Goal: Book appointment/travel/reservation

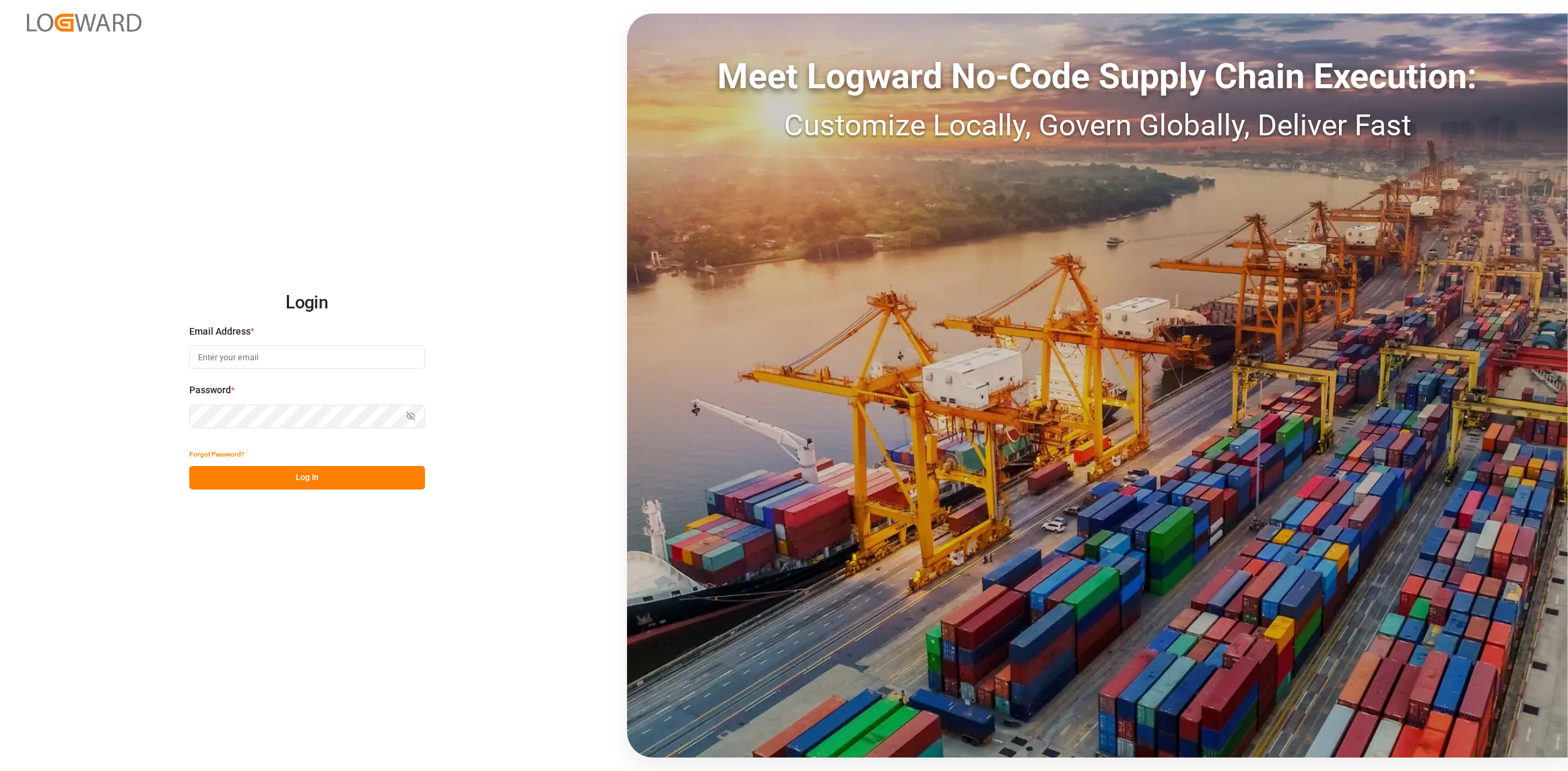
click at [266, 363] on input at bounding box center [307, 358] width 236 height 24
type input "[PERSON_NAME][EMAIL_ADDRESS][DOMAIN_NAME]"
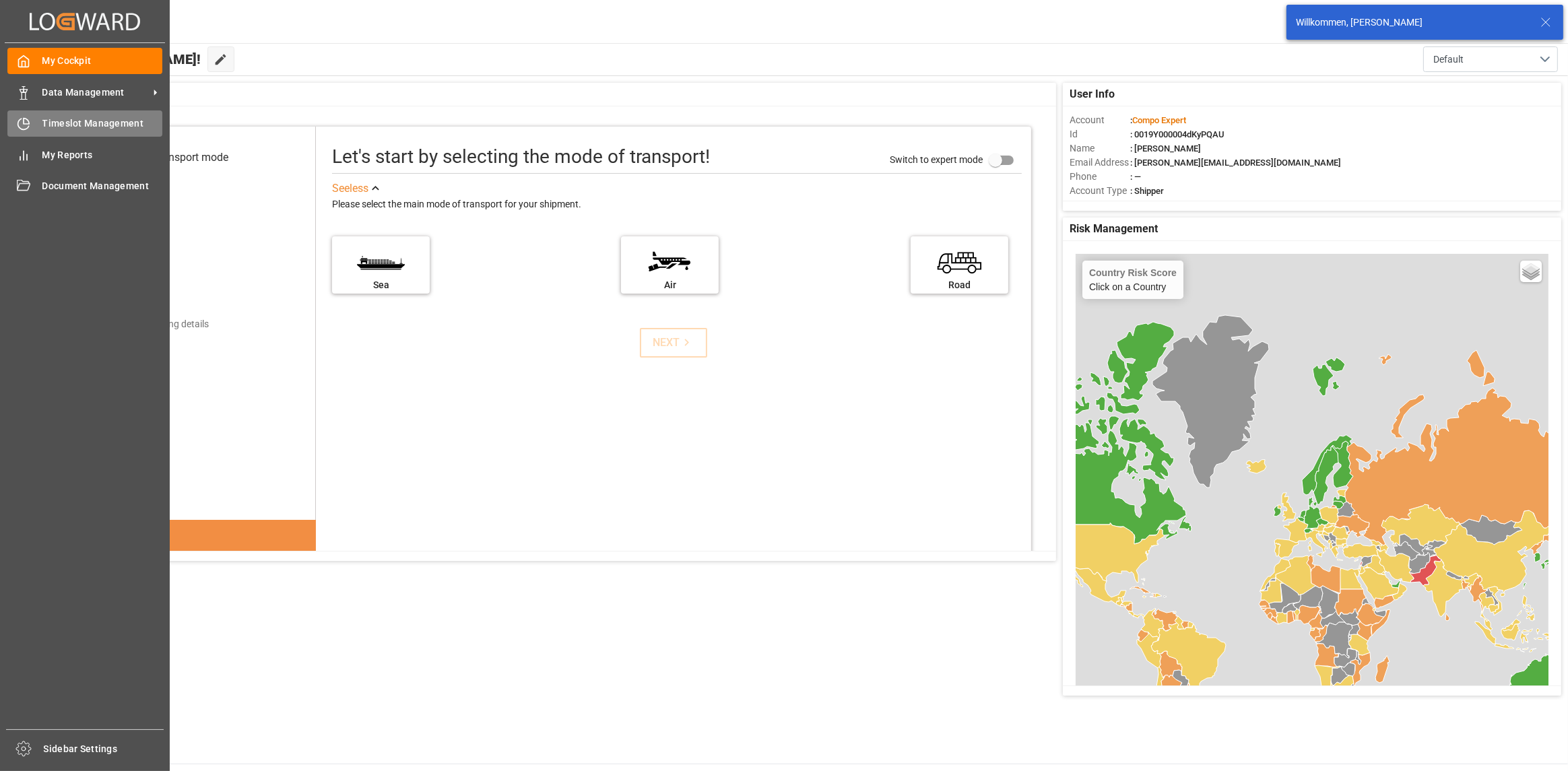
click at [28, 118] on icon at bounding box center [24, 124] width 14 height 14
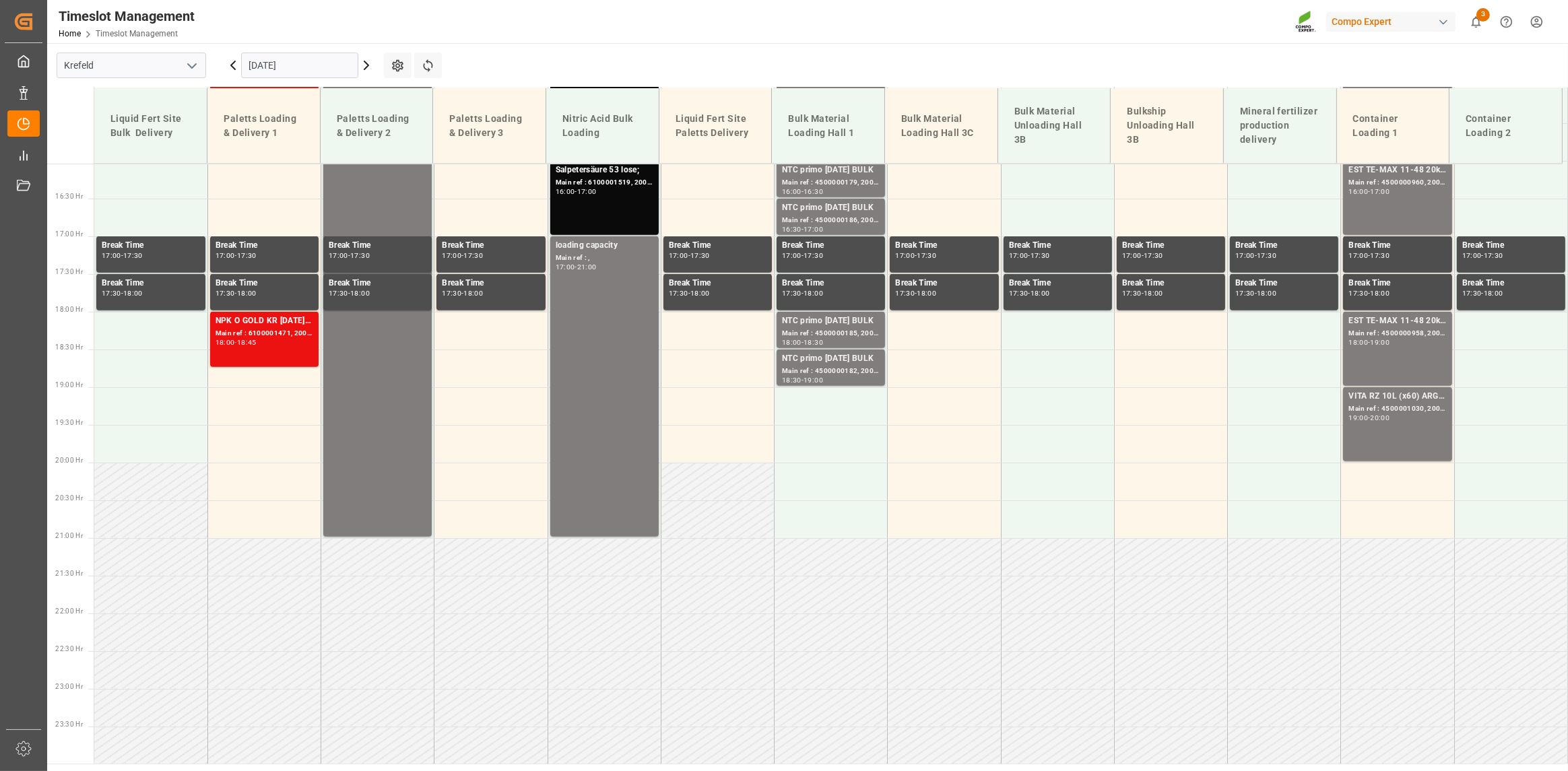
scroll to position [738, 0]
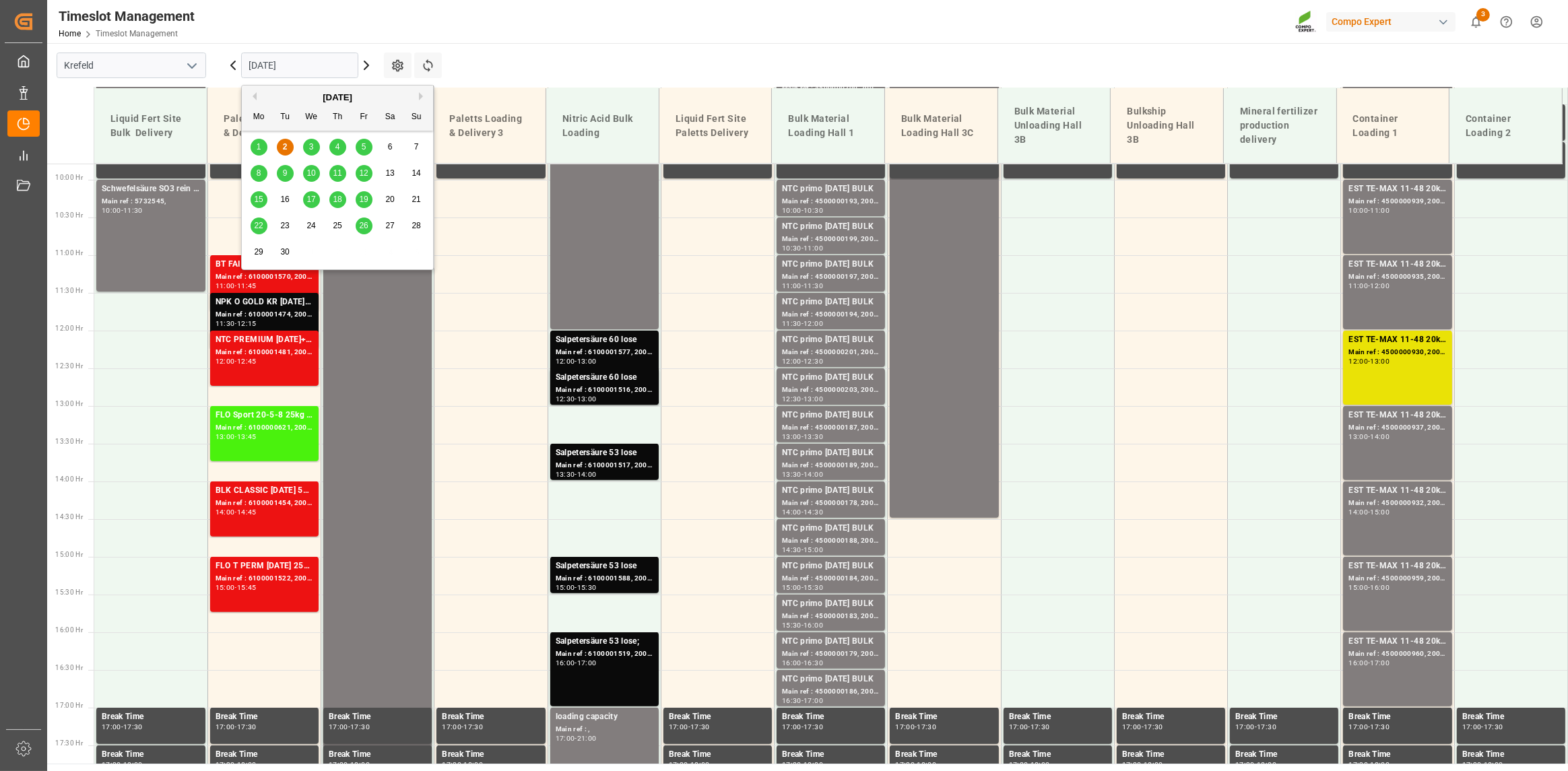
click at [271, 64] on input "[DATE]" at bounding box center [299, 65] width 117 height 25
click at [310, 145] on span "3" at bounding box center [312, 146] width 5 height 9
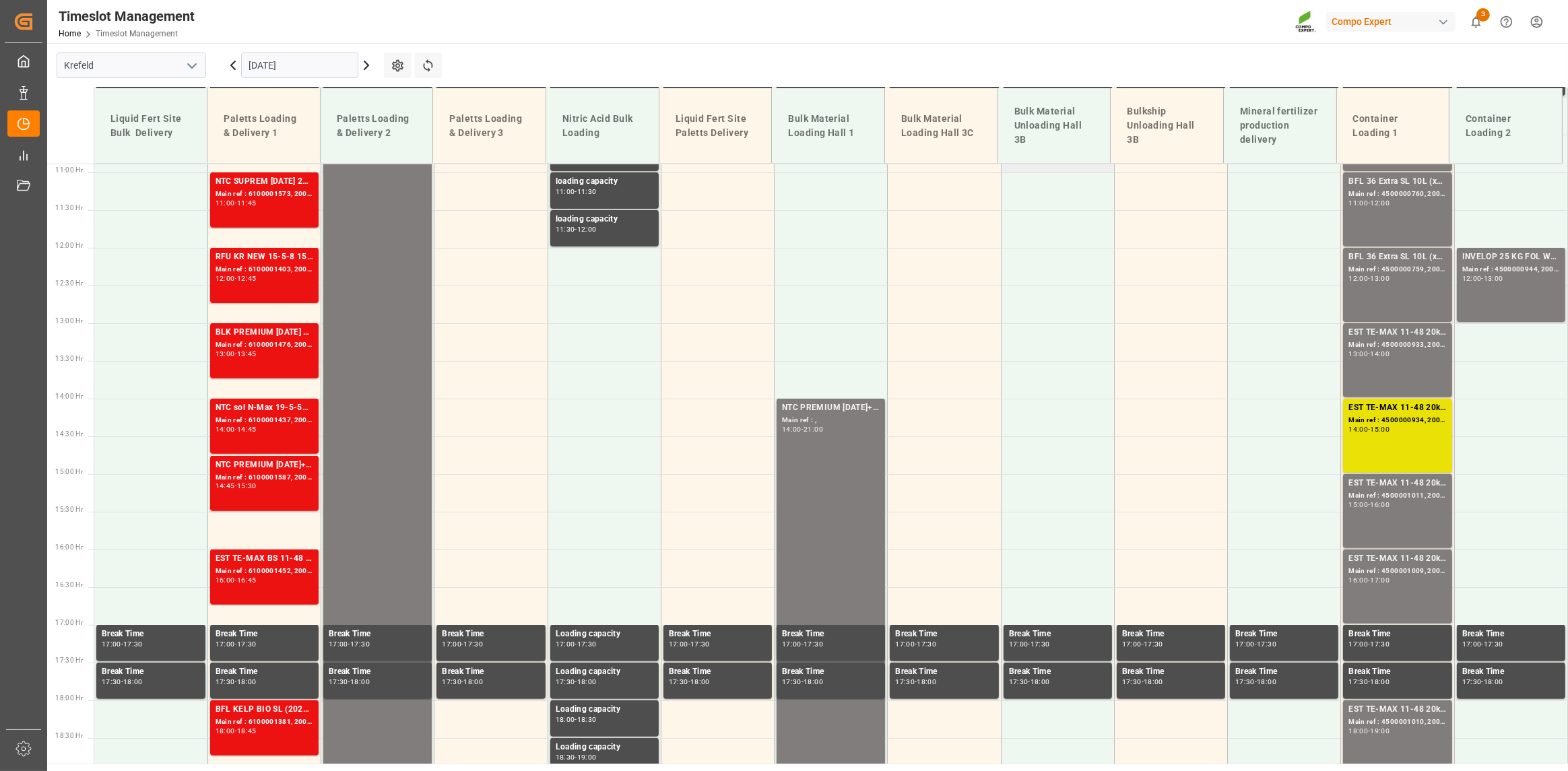
scroll to position [571, 0]
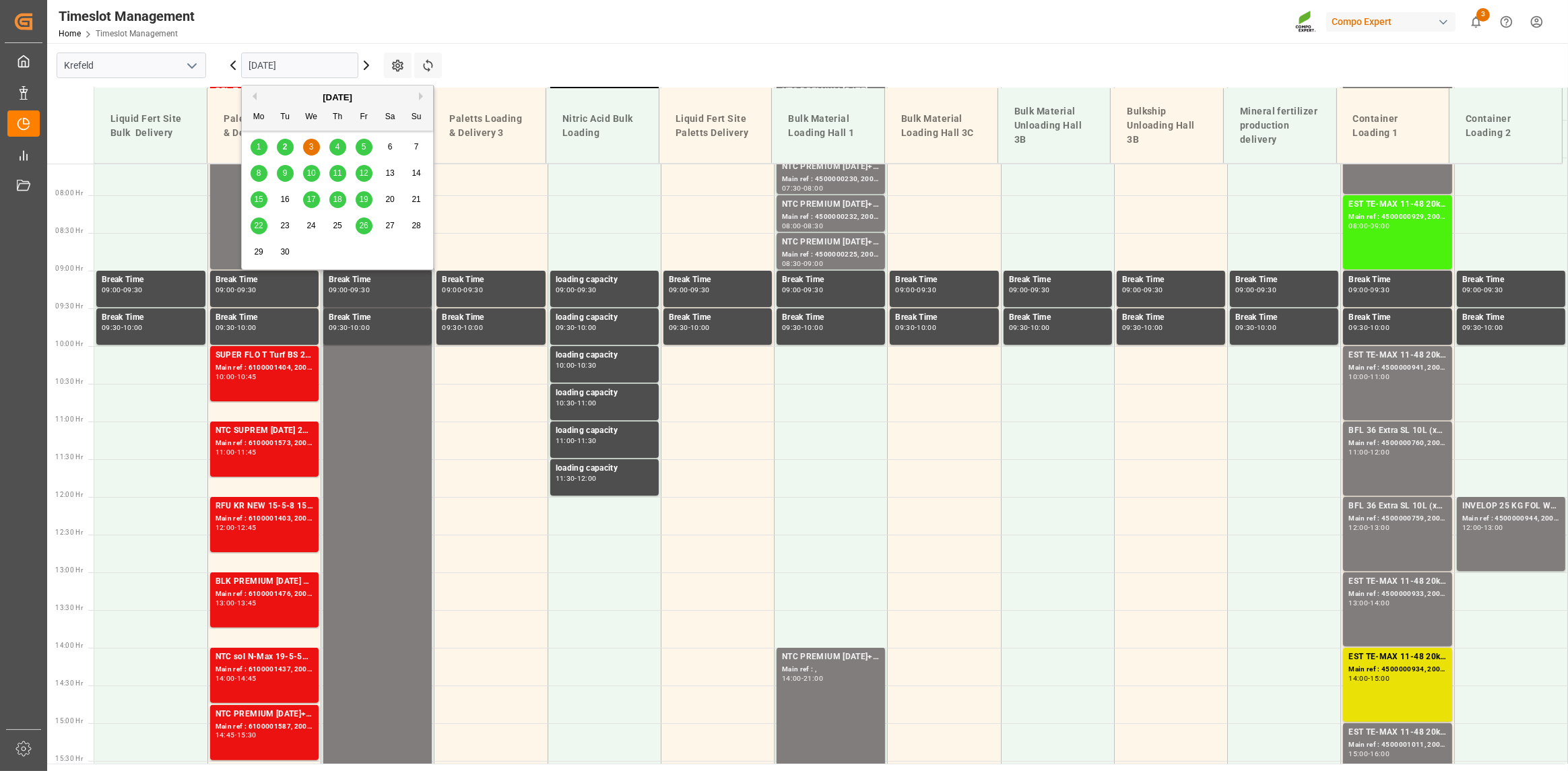
click at [303, 61] on input "[DATE]" at bounding box center [299, 65] width 117 height 25
click at [287, 144] on div "2" at bounding box center [285, 147] width 17 height 16
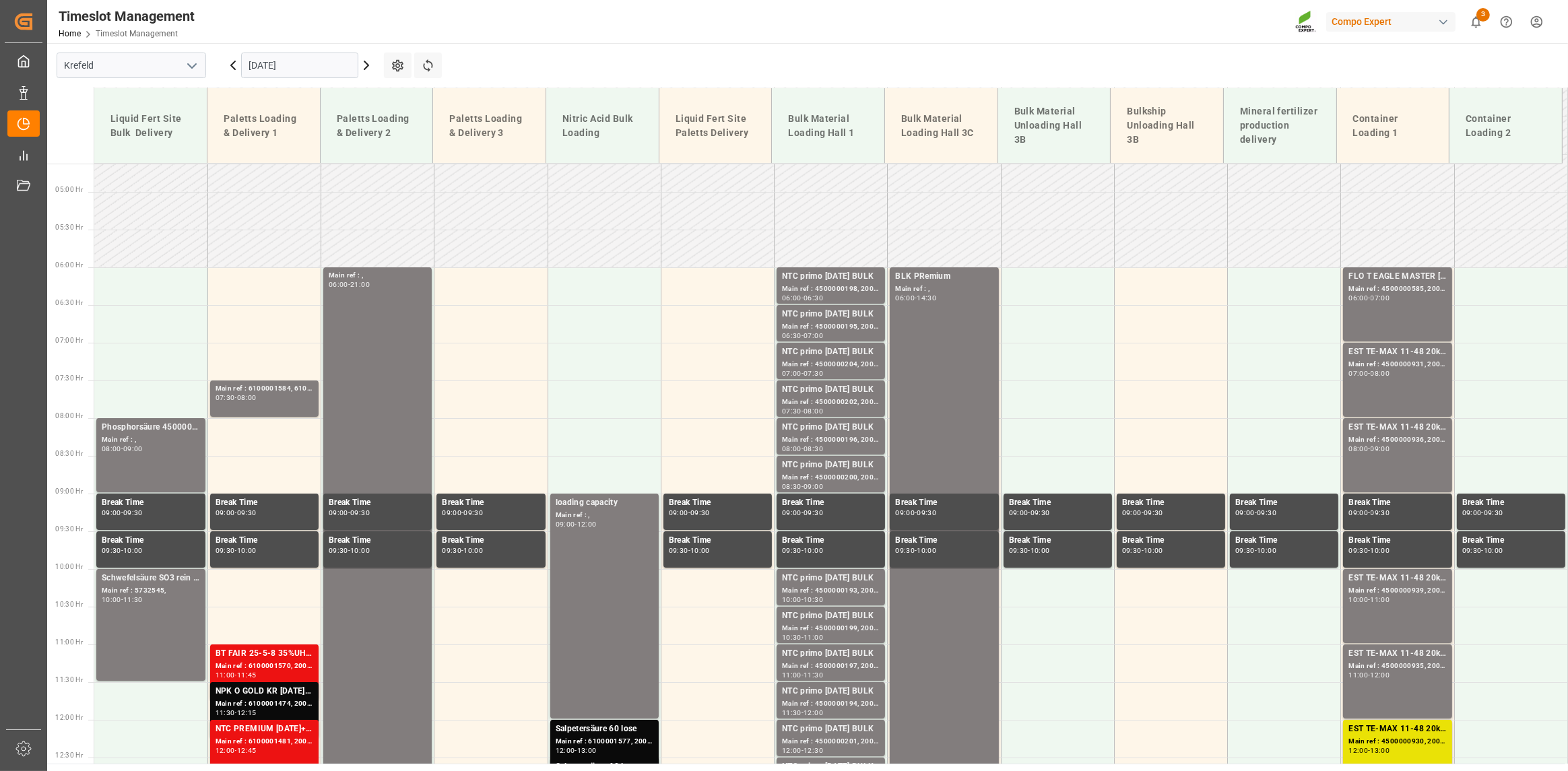
scroll to position [416, 0]
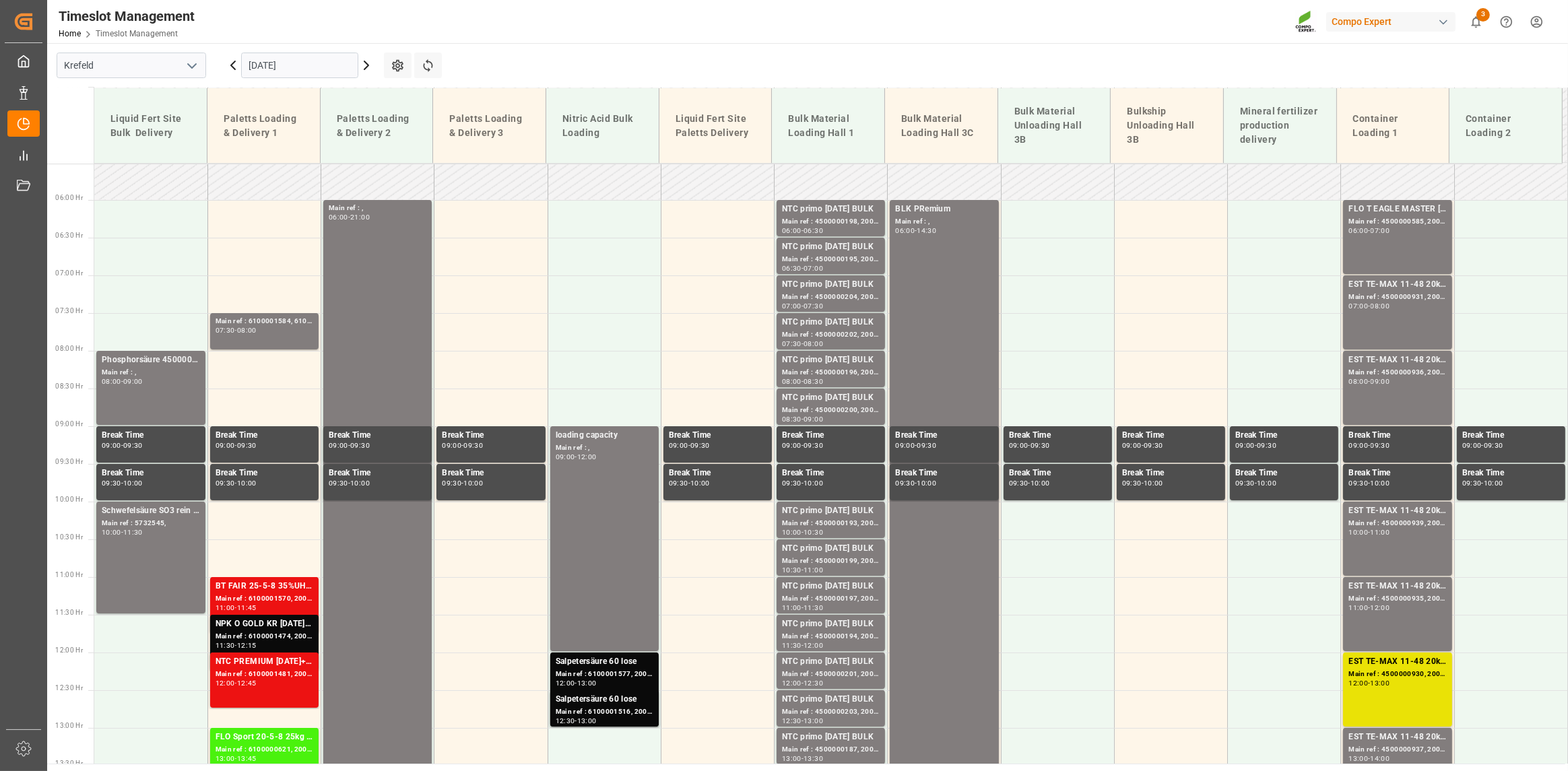
click at [325, 66] on input "[DATE]" at bounding box center [299, 65] width 117 height 25
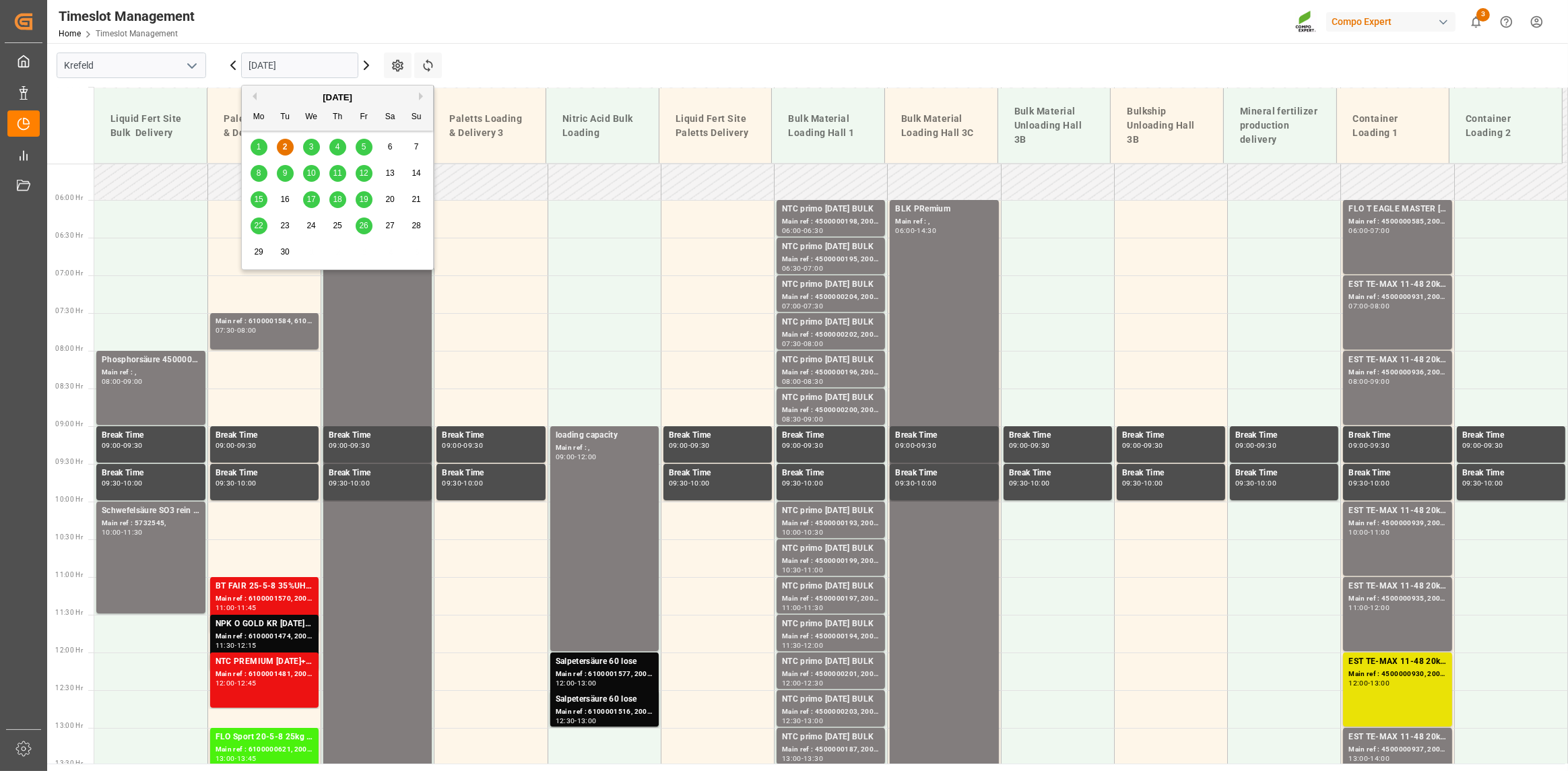
click at [325, 66] on input "[DATE]" at bounding box center [299, 65] width 117 height 25
click at [265, 141] on div "1" at bounding box center [259, 147] width 17 height 16
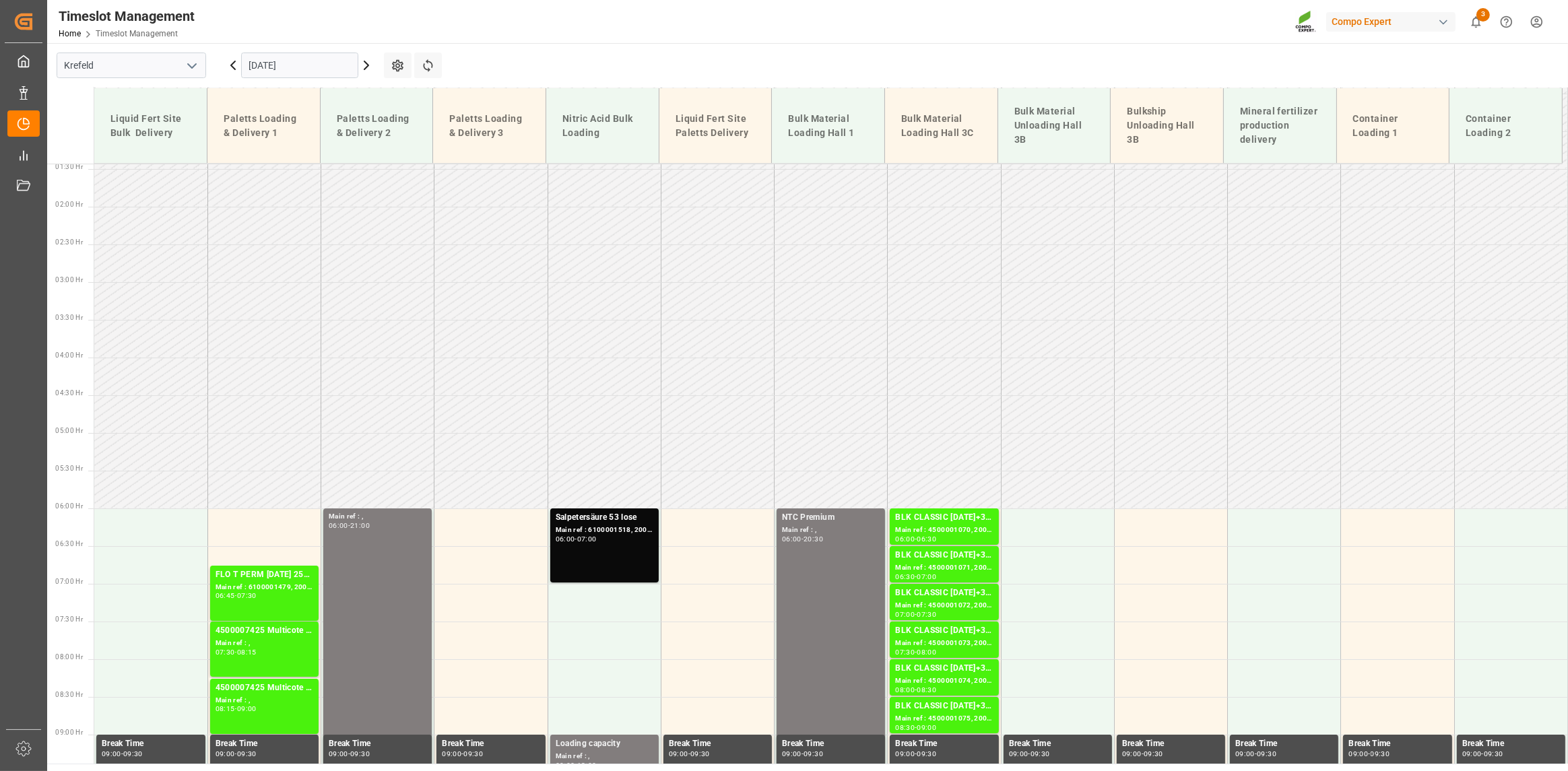
scroll to position [235, 0]
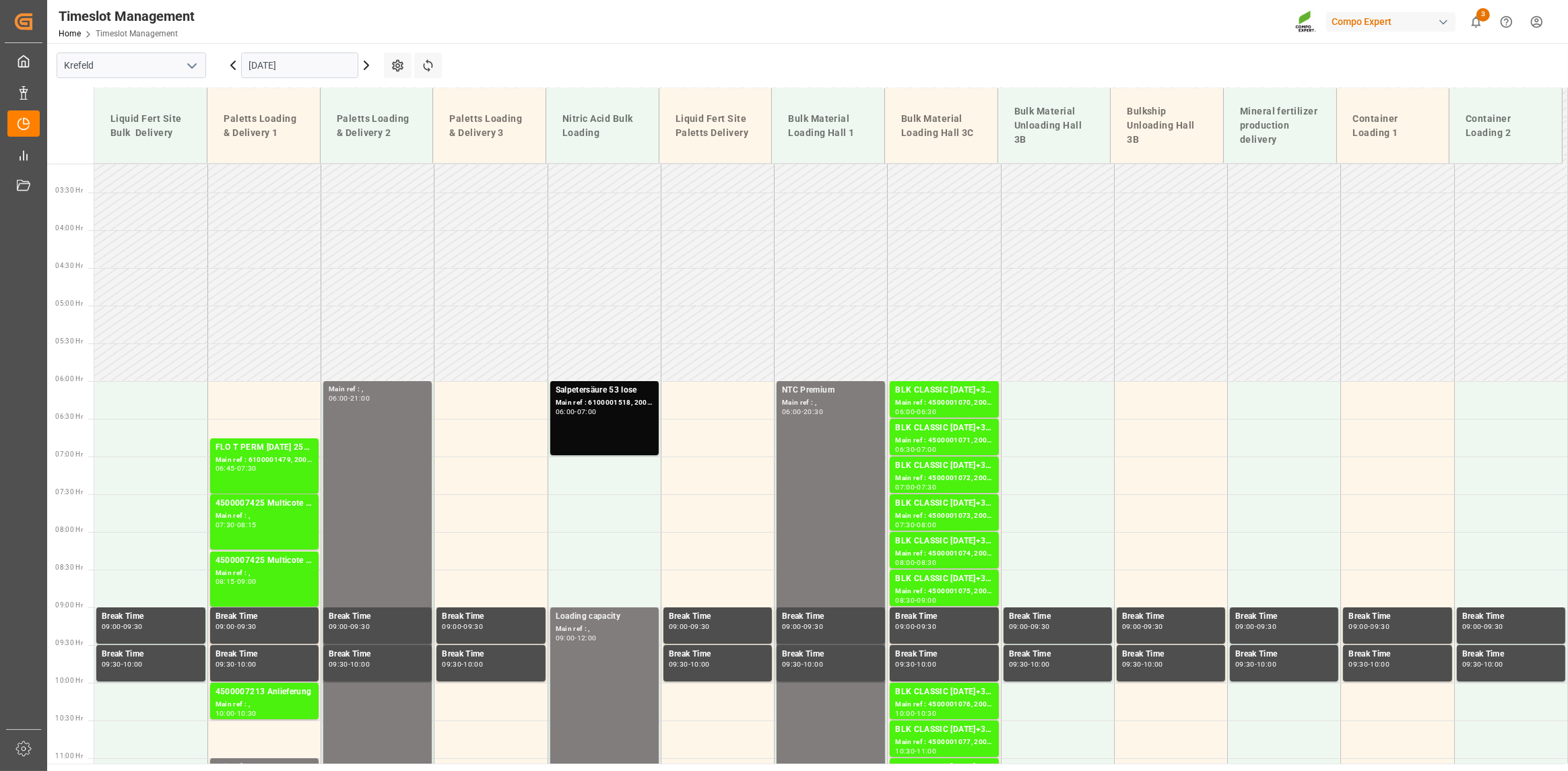
click at [308, 66] on input "01.09.2025" at bounding box center [299, 65] width 117 height 25
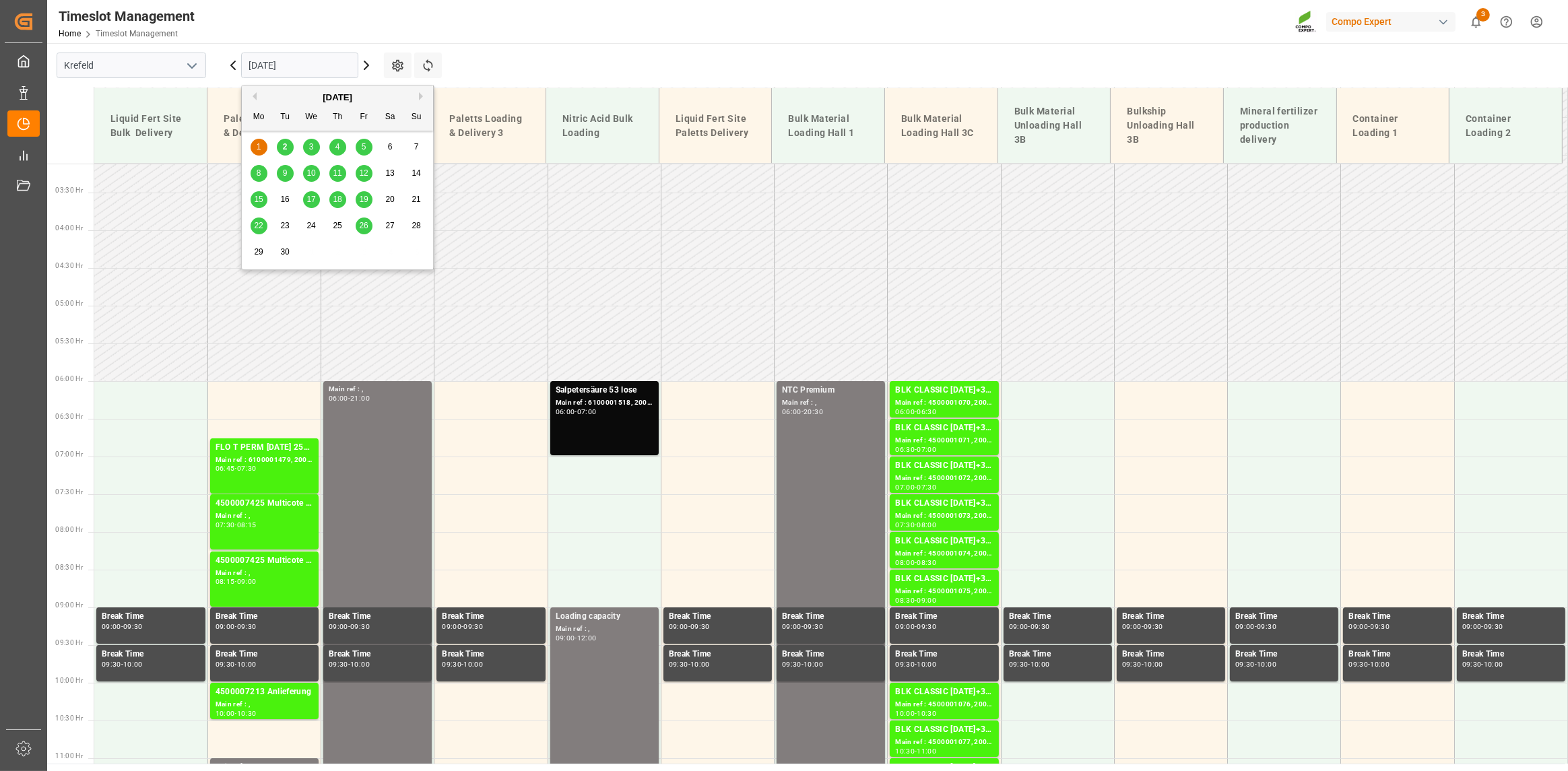
click at [286, 150] on span "2" at bounding box center [286, 146] width 5 height 9
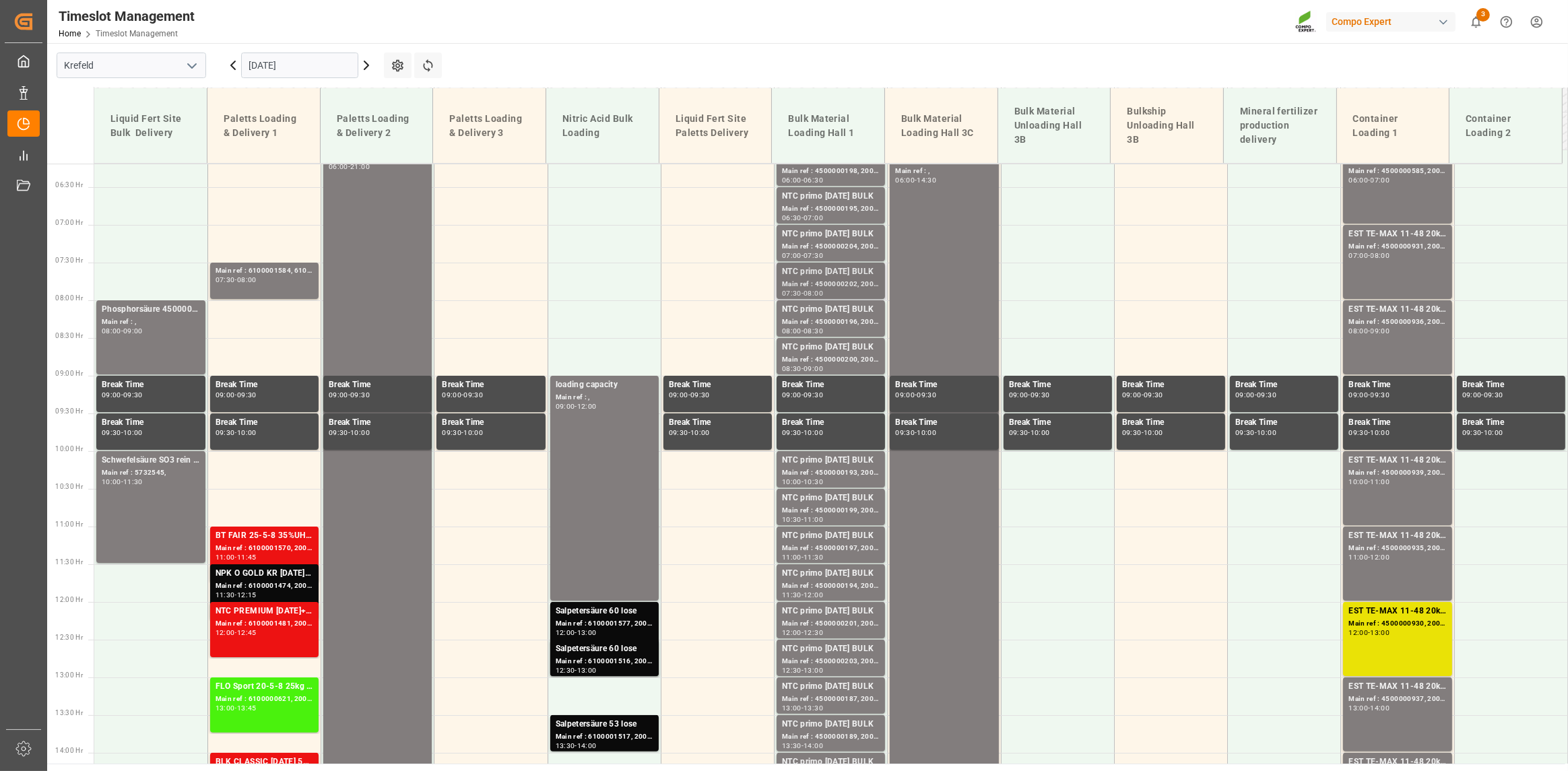
scroll to position [472, 0]
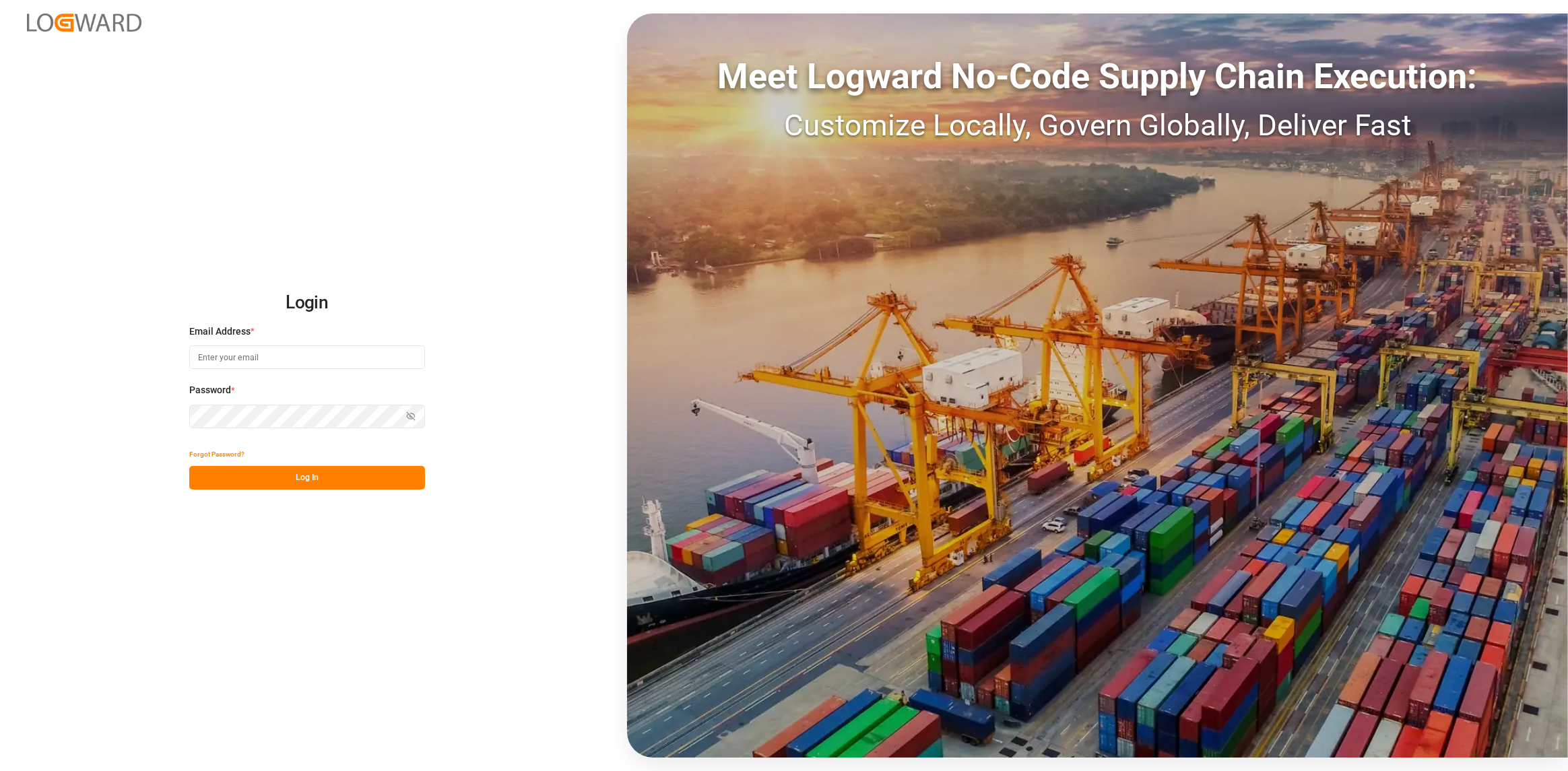
click at [247, 352] on input at bounding box center [307, 358] width 236 height 24
type input "[PERSON_NAME][EMAIL_ADDRESS][DOMAIN_NAME]"
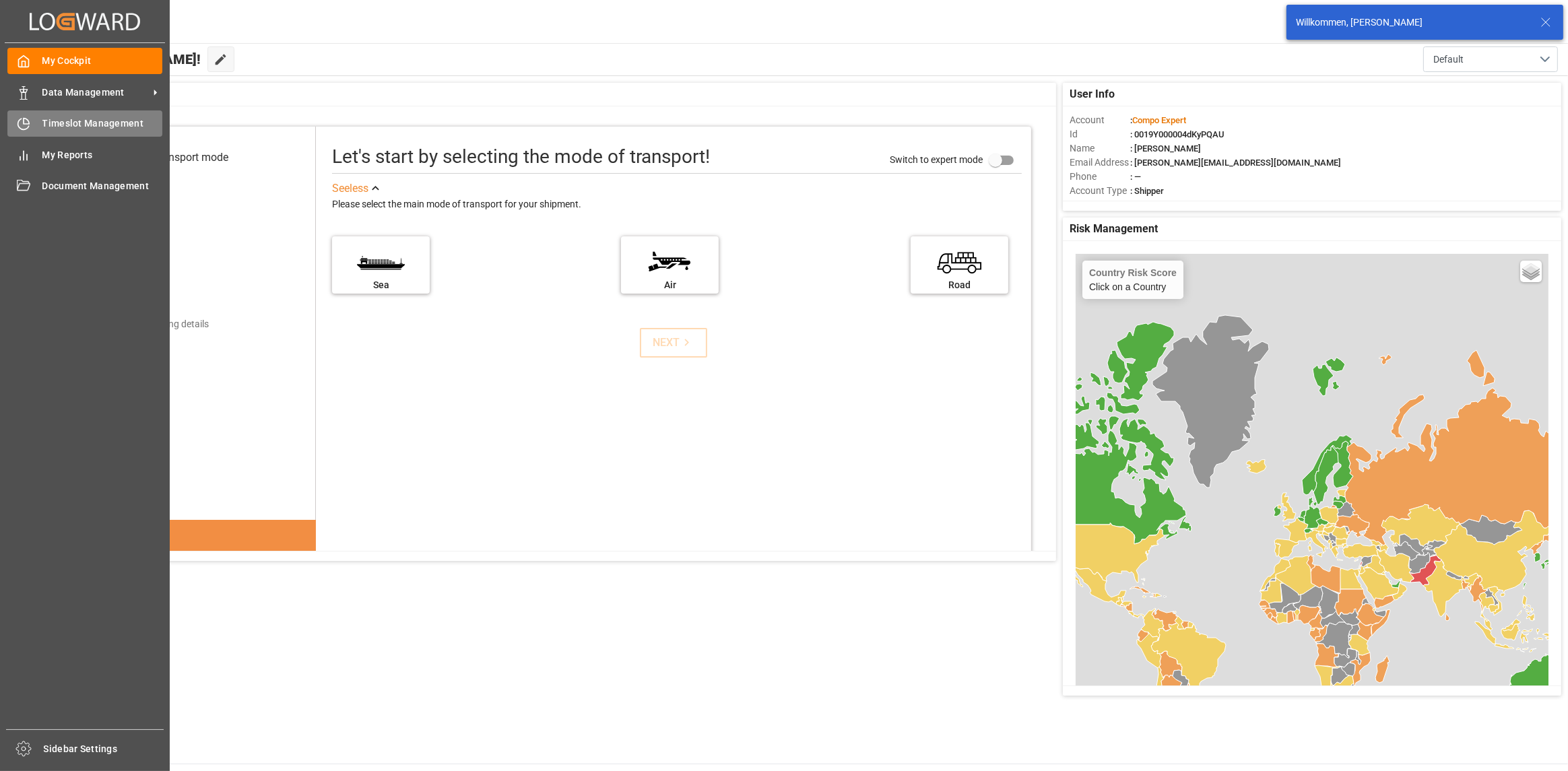
click at [29, 123] on icon at bounding box center [26, 121] width 5 height 5
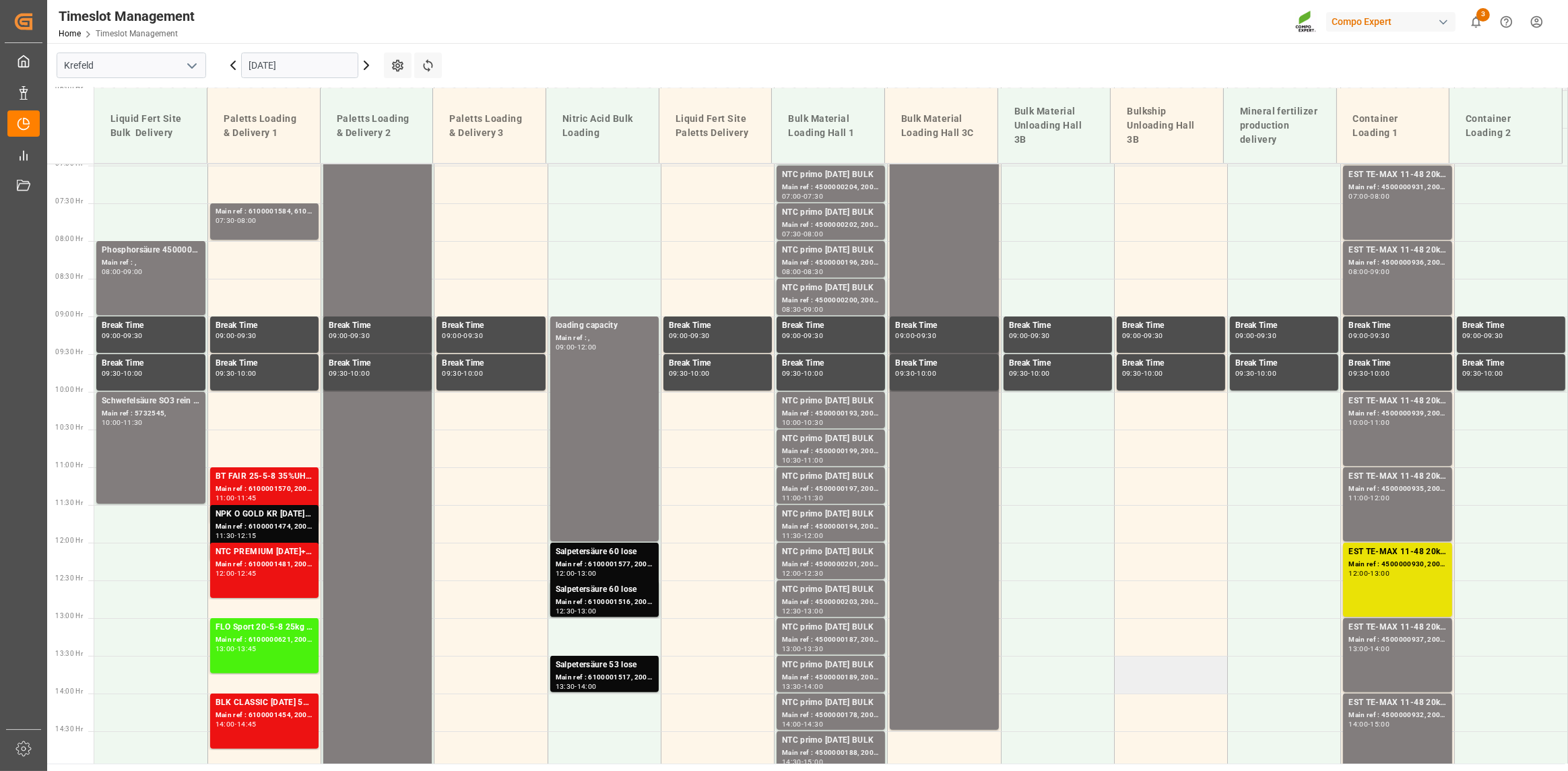
scroll to position [377, 0]
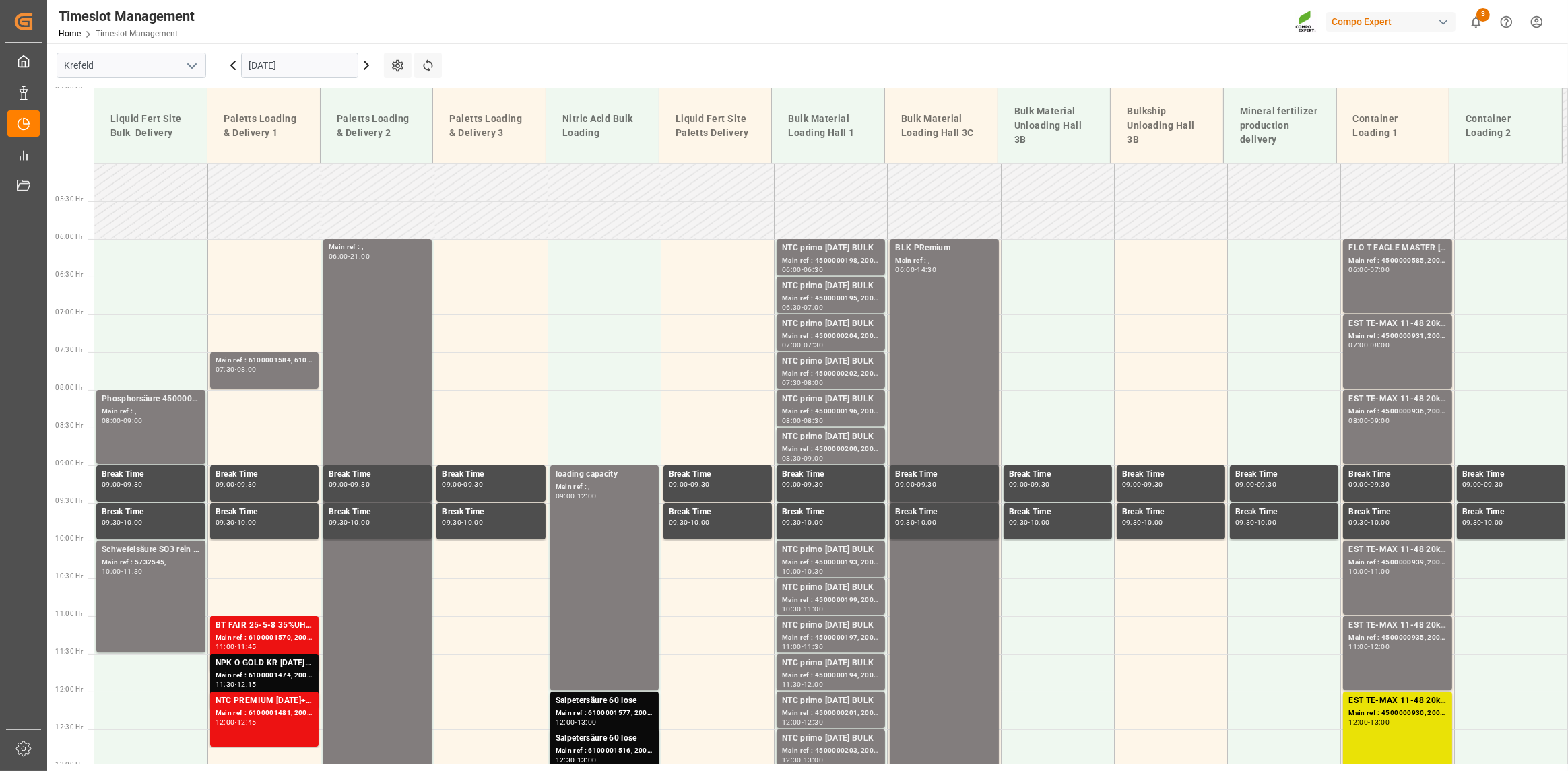
click at [303, 69] on input "[DATE]" at bounding box center [299, 65] width 117 height 25
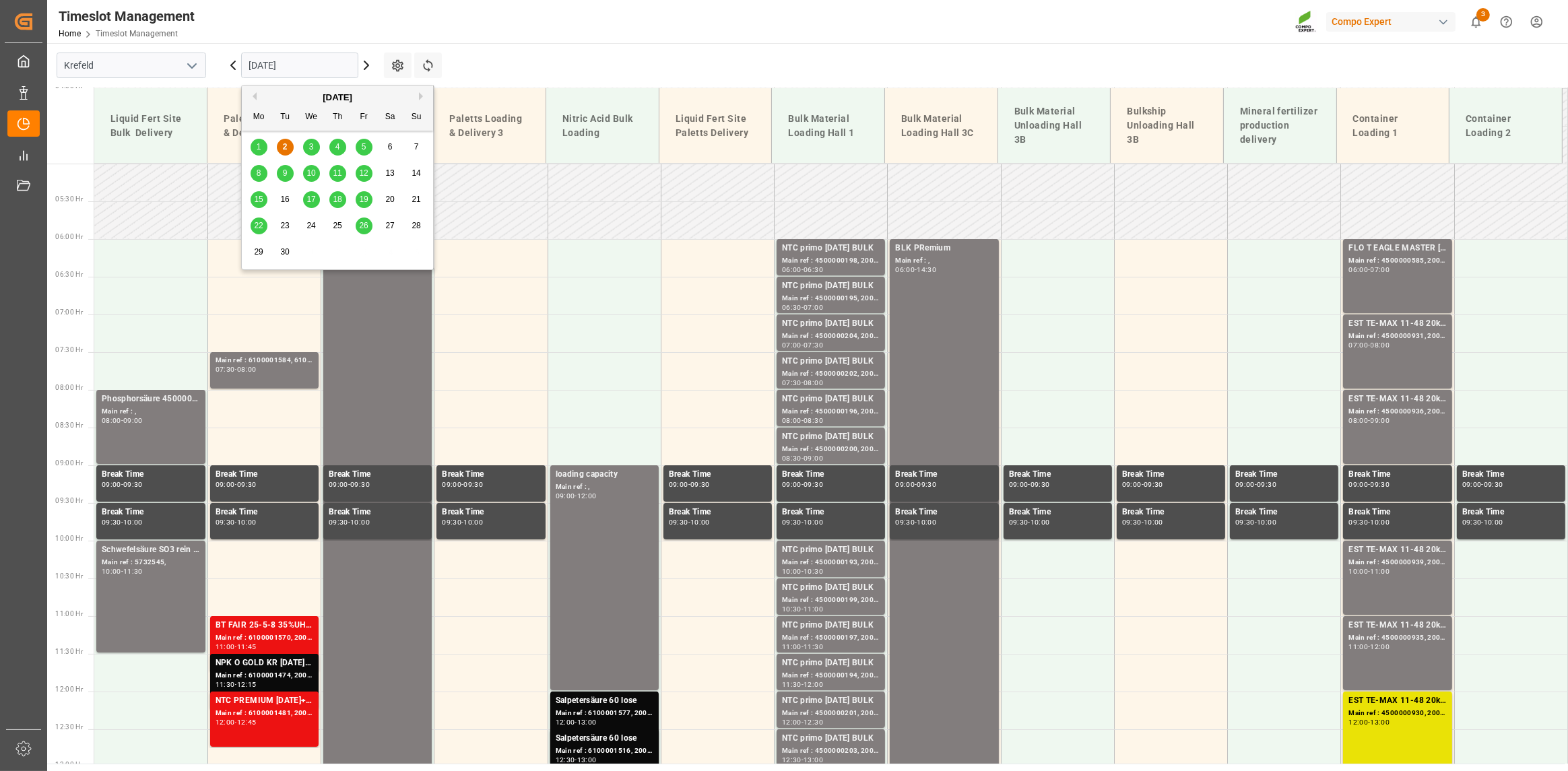
click at [316, 147] on div "3" at bounding box center [312, 147] width 17 height 16
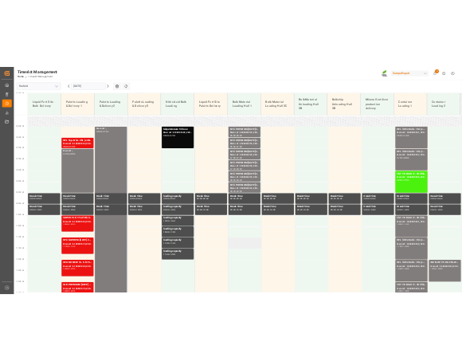
scroll to position [475, 0]
